Goal: Obtain resource: Obtain resource

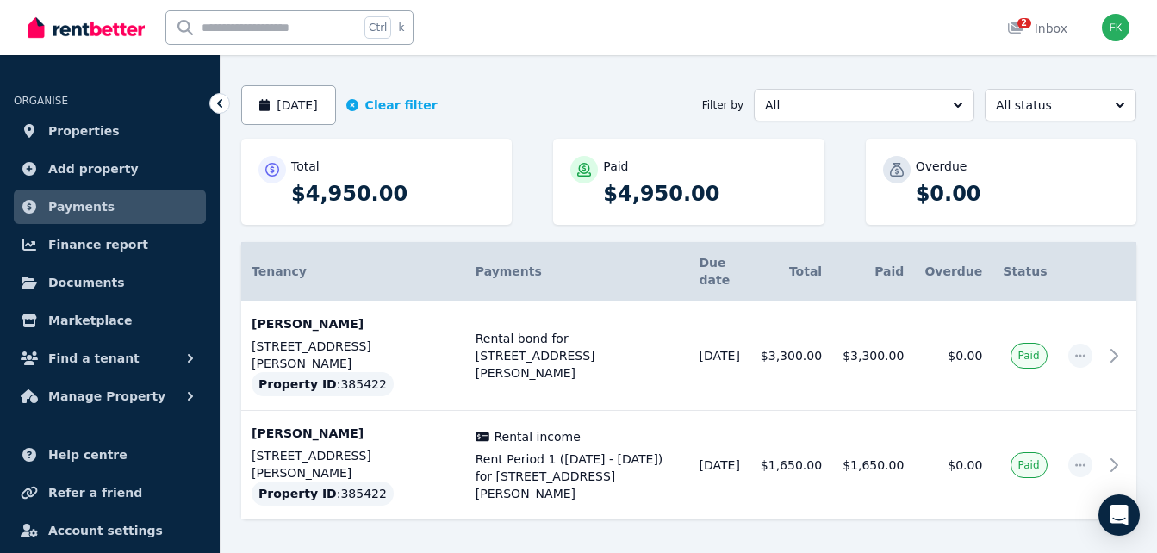
scroll to position [139, 0]
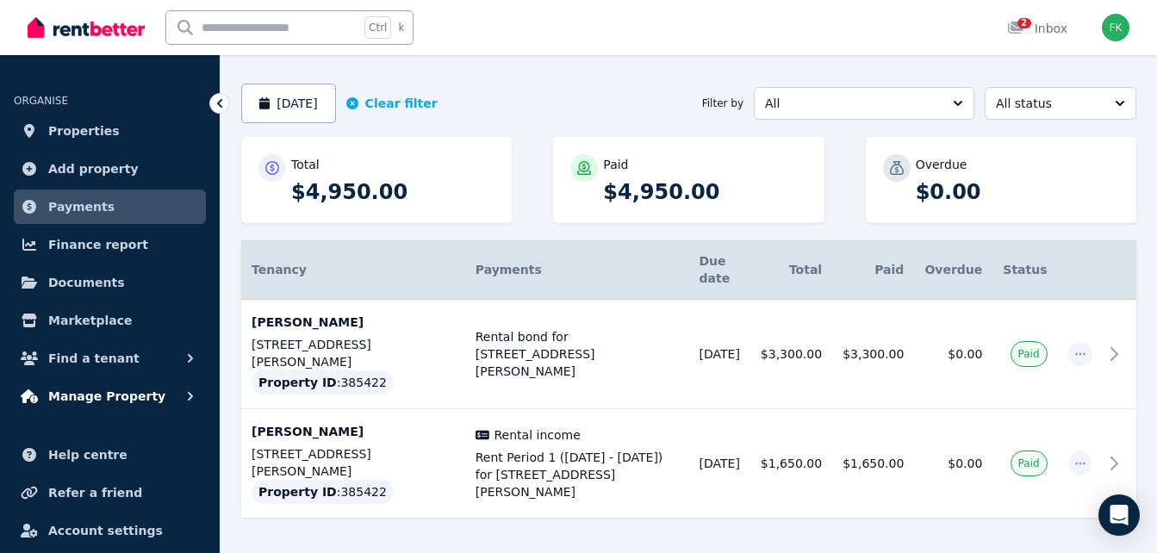
click at [194, 390] on icon "button" at bounding box center [190, 396] width 17 height 17
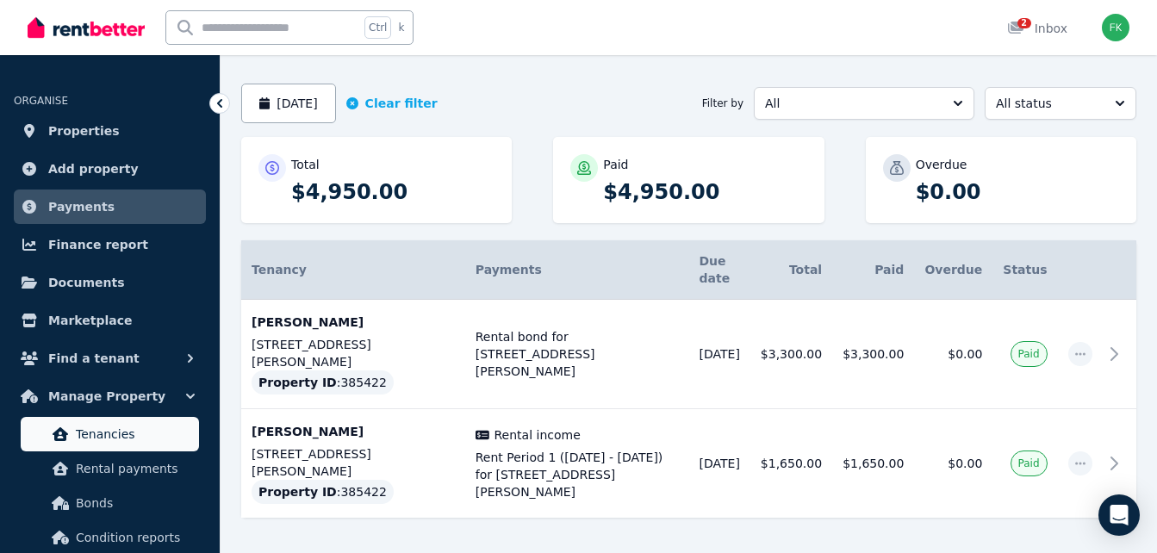
click at [115, 429] on span "Tenancies" at bounding box center [134, 434] width 116 height 21
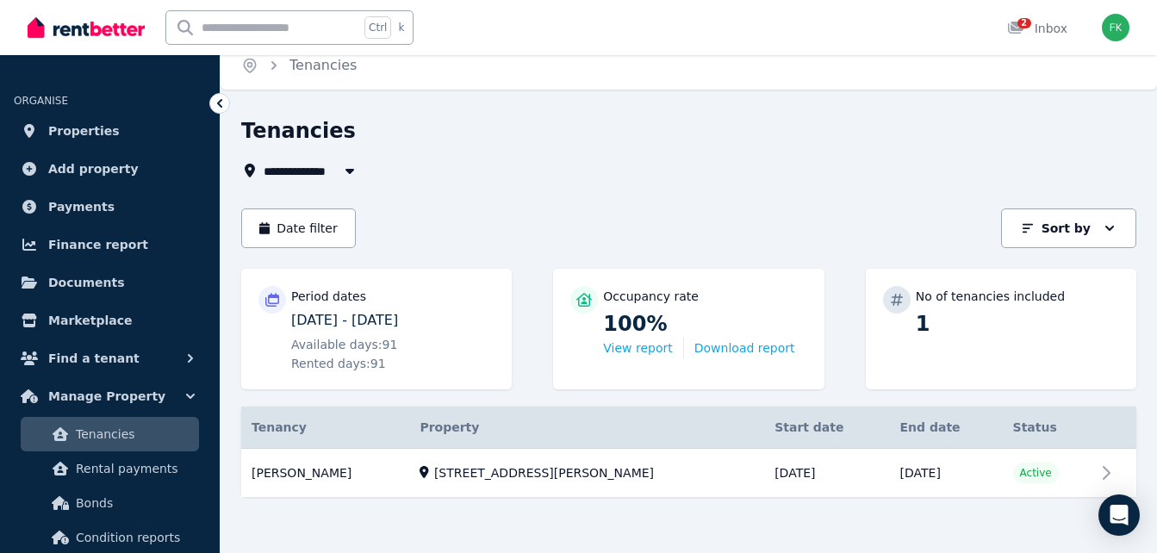
scroll to position [20, 0]
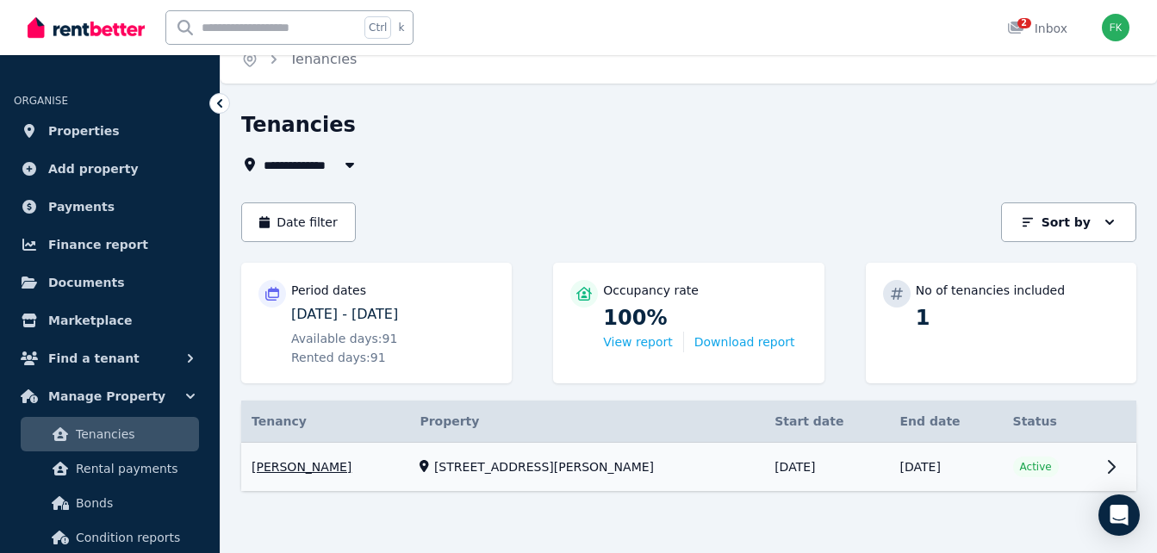
click at [1099, 476] on link "View property details" at bounding box center [688, 467] width 895 height 49
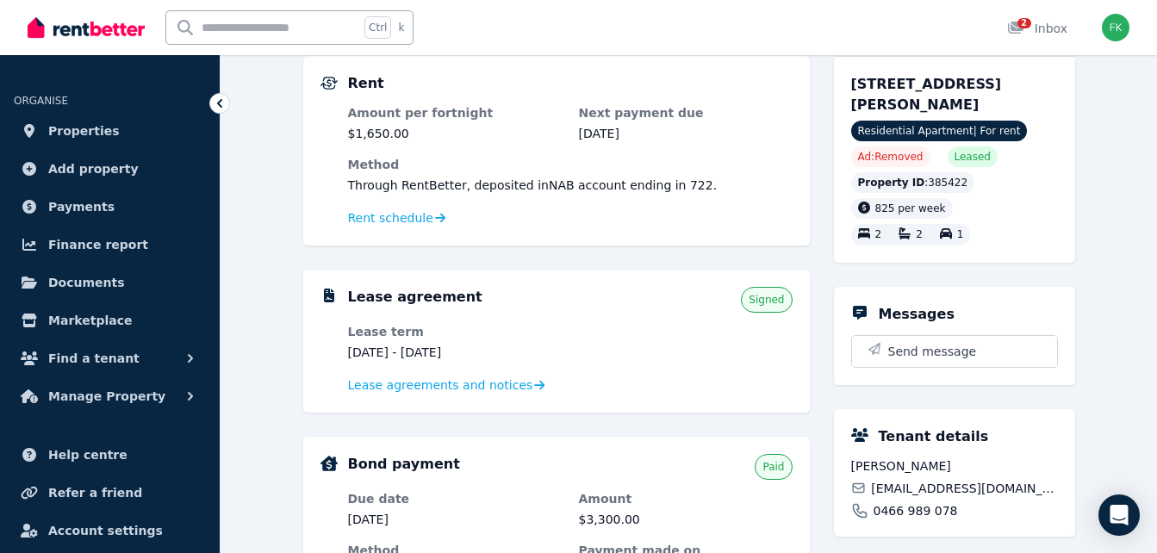
scroll to position [172, 0]
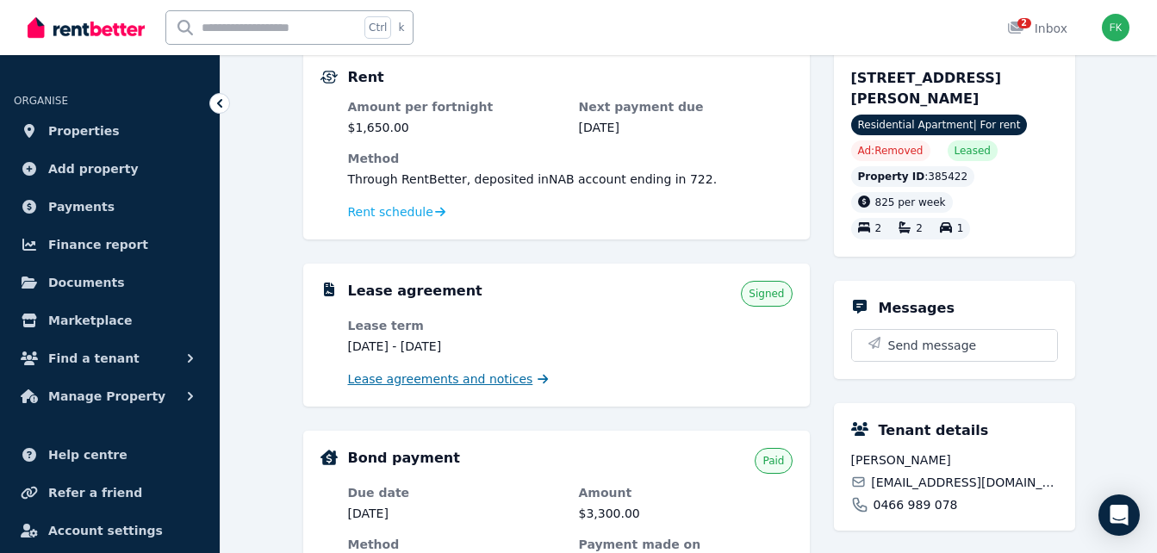
click at [461, 378] on span "Lease agreements and notices" at bounding box center [440, 378] width 185 height 17
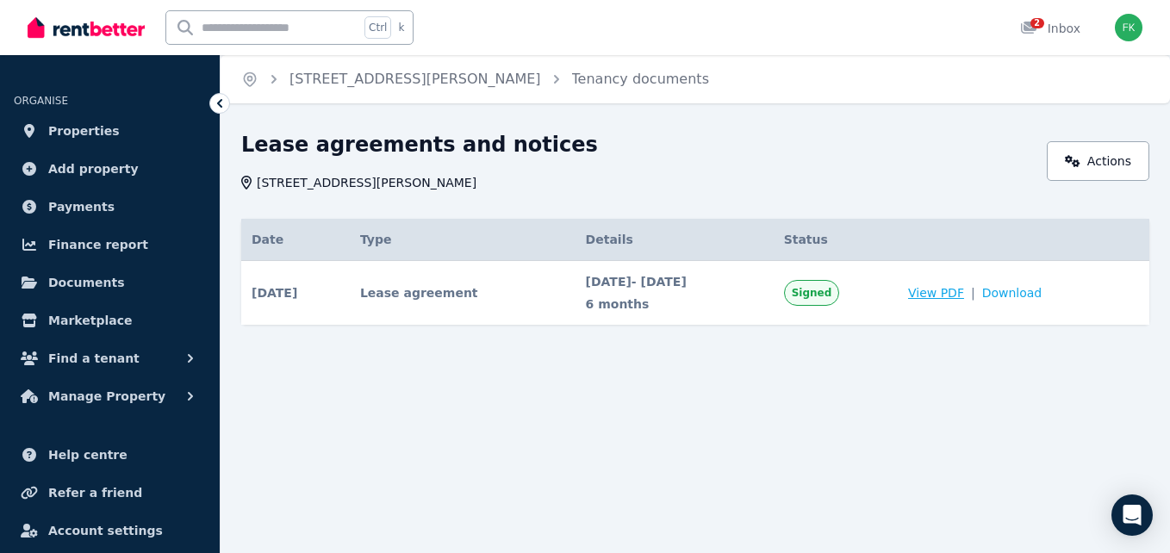
click at [964, 291] on span "View PDF" at bounding box center [936, 292] width 56 height 17
